Goal: Information Seeking & Learning: Learn about a topic

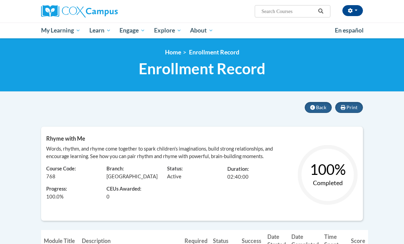
click at [317, 110] on button "Back" at bounding box center [318, 107] width 27 height 11
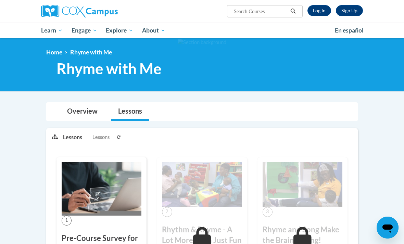
click at [315, 10] on link "Log In" at bounding box center [320, 10] width 24 height 11
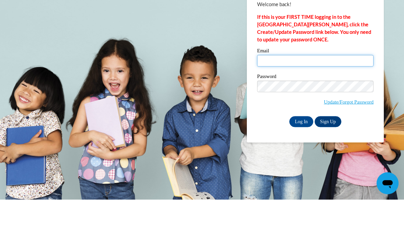
type input "shaddashabazz@icloud.com"
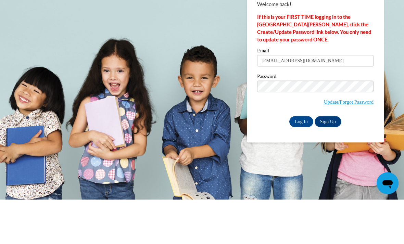
click at [302, 161] on input "Log In" at bounding box center [302, 166] width 24 height 11
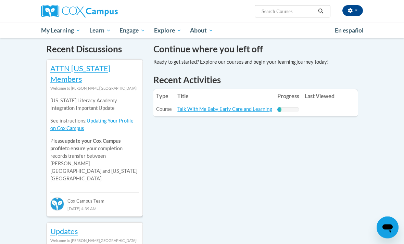
scroll to position [217, 0]
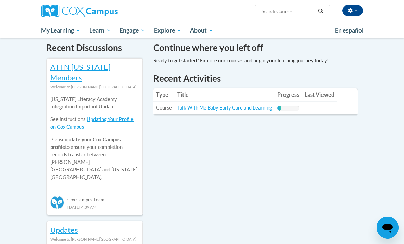
click at [185, 105] on link "Talk With Me Baby Early Care and Learning" at bounding box center [225, 108] width 95 height 6
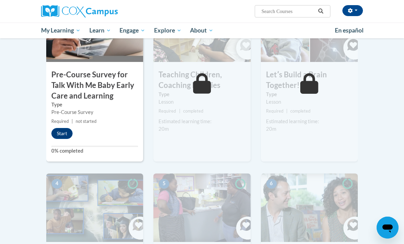
scroll to position [201, 0]
click at [69, 129] on button "Start" at bounding box center [61, 134] width 21 height 11
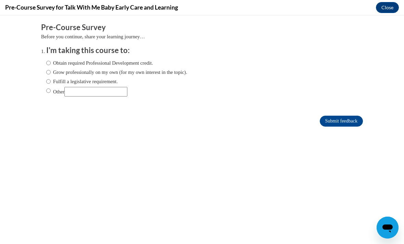
scroll to position [0, 0]
click at [50, 59] on input "Obtain required Professional Development credit." at bounding box center [48, 63] width 4 height 8
radio input "true"
click at [343, 118] on input "Submit feedback" at bounding box center [341, 121] width 43 height 11
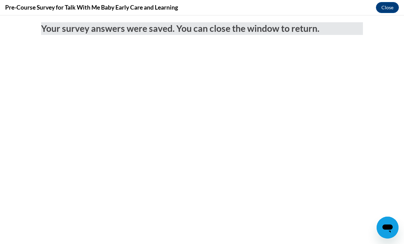
click at [388, 11] on button "Close" at bounding box center [387, 7] width 23 height 11
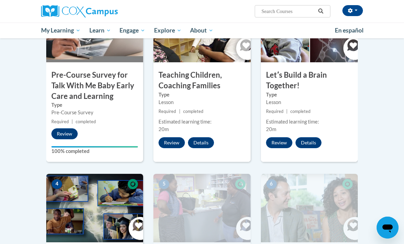
click at [178, 142] on button "Review" at bounding box center [172, 142] width 26 height 11
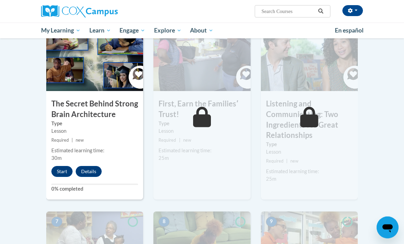
scroll to position [362, 0]
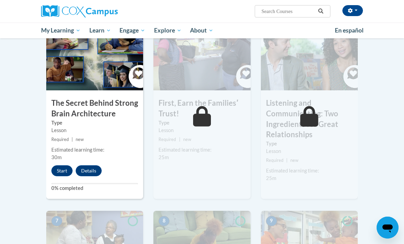
click at [60, 172] on button "Start" at bounding box center [61, 171] width 21 height 11
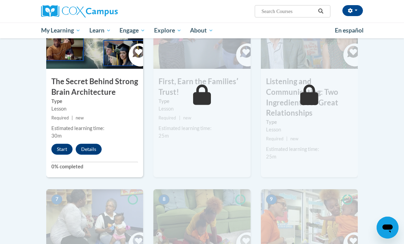
scroll to position [384, 0]
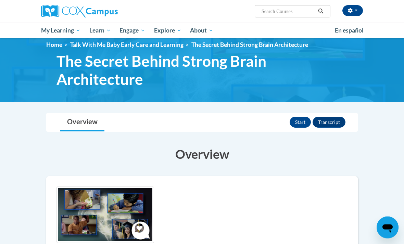
scroll to position [7, 0]
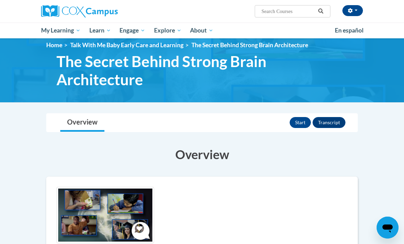
click at [297, 127] on button "Start" at bounding box center [300, 122] width 21 height 11
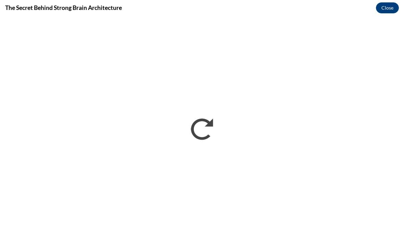
scroll to position [0, 0]
click at [390, 9] on button "Close" at bounding box center [387, 7] width 23 height 11
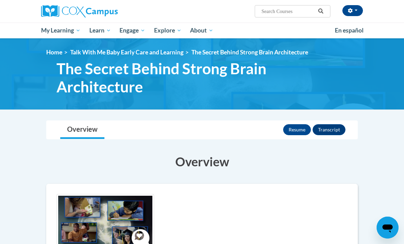
click at [301, 130] on button "Resume" at bounding box center [297, 129] width 28 height 11
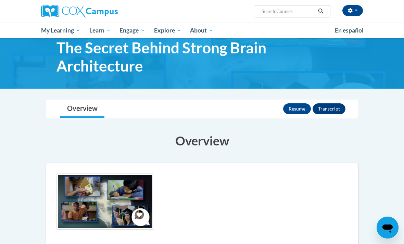
scroll to position [21, 0]
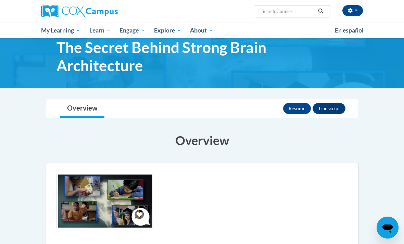
click at [297, 112] on button "Resume" at bounding box center [297, 108] width 28 height 11
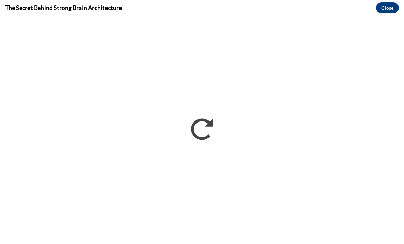
scroll to position [0, 0]
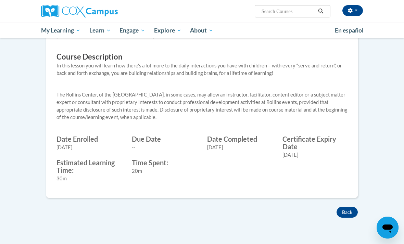
scroll to position [212, 0]
click at [345, 214] on button "Back" at bounding box center [347, 212] width 21 height 11
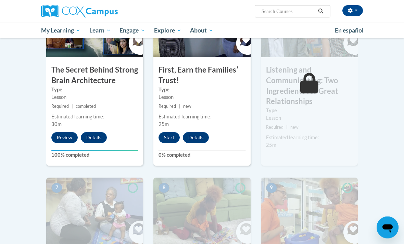
scroll to position [395, 0]
click at [172, 138] on button "Start" at bounding box center [169, 137] width 21 height 11
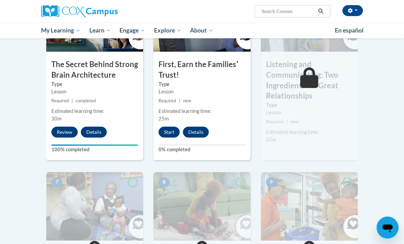
scroll to position [417, 0]
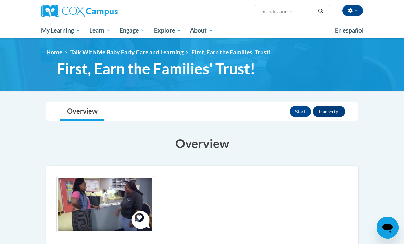
click at [296, 111] on button "Start" at bounding box center [300, 111] width 21 height 11
click at [301, 111] on button "Resume" at bounding box center [297, 111] width 28 height 11
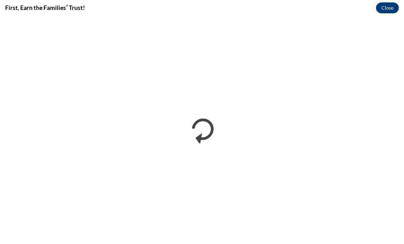
click at [395, 6] on button "Close" at bounding box center [387, 7] width 23 height 11
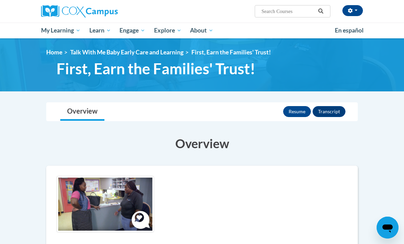
click at [296, 111] on button "Resume" at bounding box center [297, 111] width 28 height 11
click at [298, 109] on button "Resume" at bounding box center [297, 111] width 28 height 11
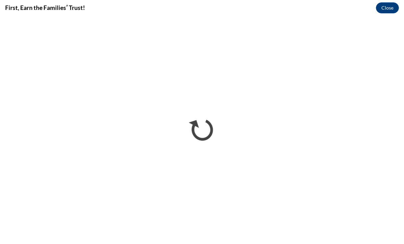
click at [391, 11] on button "Close" at bounding box center [387, 7] width 23 height 11
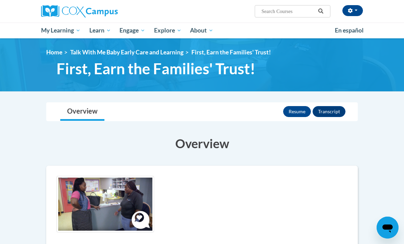
click at [295, 116] on button "Resume" at bounding box center [297, 111] width 28 height 11
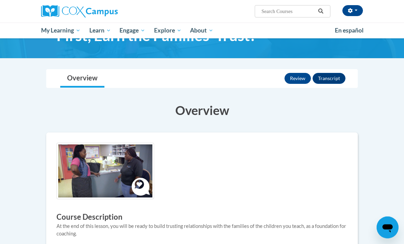
scroll to position [33, 0]
click at [294, 80] on button "Review" at bounding box center [298, 78] width 26 height 11
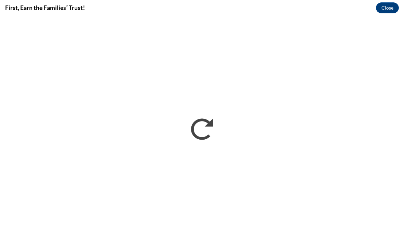
scroll to position [0, 0]
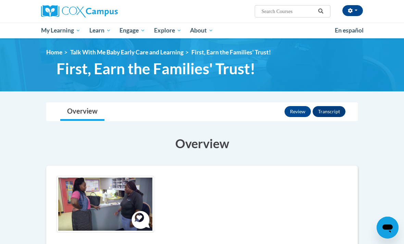
click at [290, 111] on button "Review" at bounding box center [298, 111] width 26 height 11
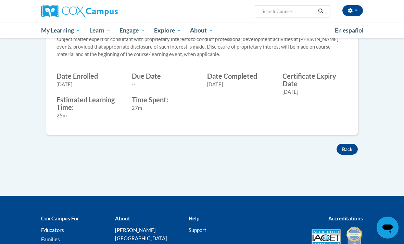
scroll to position [298, 0]
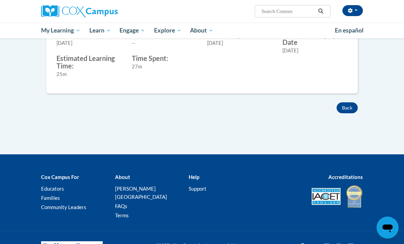
click at [350, 105] on button "Back" at bounding box center [347, 107] width 21 height 11
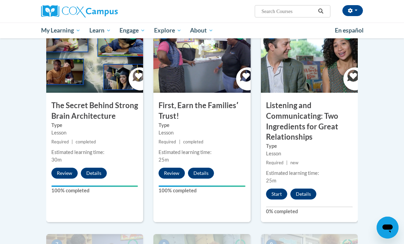
scroll to position [363, 0]
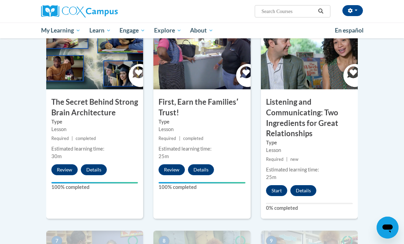
click at [308, 97] on h3 "Listening and Communicating: Two Ingredients for Great Relationships" at bounding box center [309, 118] width 97 height 42
click at [282, 189] on button "Start" at bounding box center [276, 190] width 21 height 11
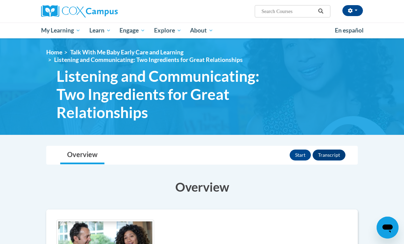
click at [302, 160] on button "Start" at bounding box center [300, 155] width 21 height 11
